Goal: Transaction & Acquisition: Purchase product/service

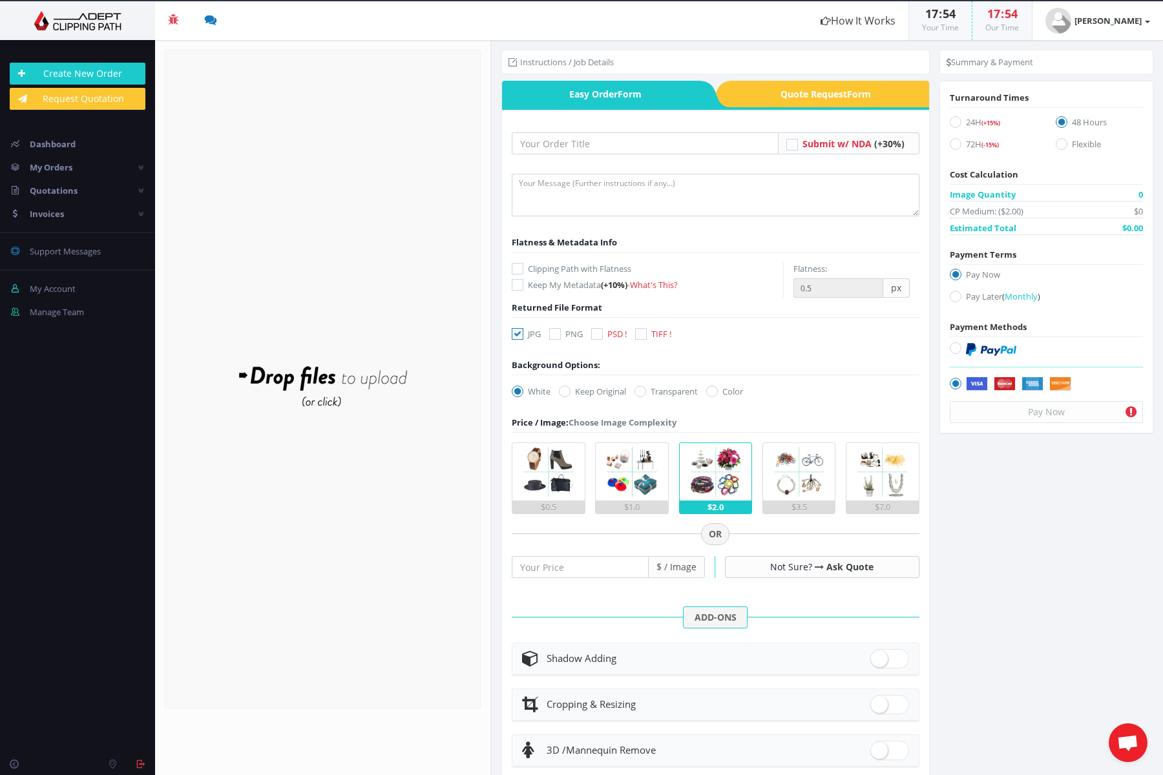
click at [378, 184] on form "Drop files here to upload" at bounding box center [323, 379] width 316 height 659
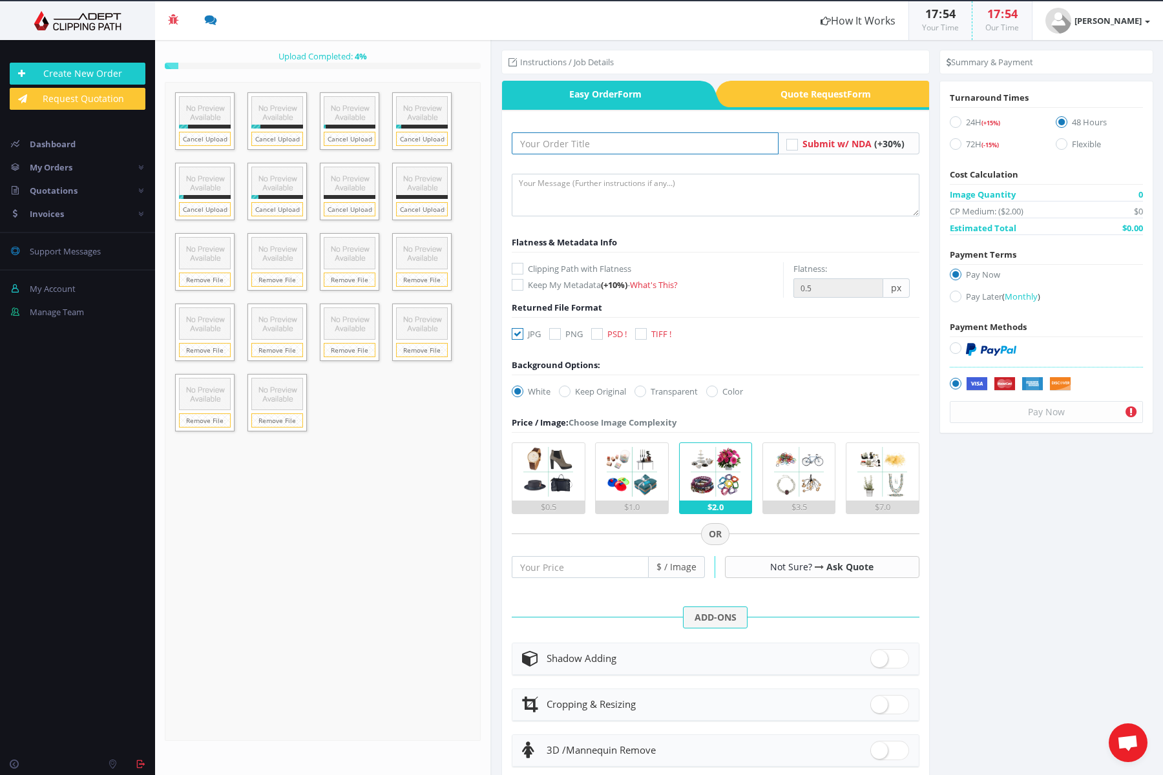
click at [592, 143] on input "text" at bounding box center [645, 143] width 267 height 22
click at [573, 194] on textarea at bounding box center [716, 195] width 408 height 43
click at [582, 142] on input "EFFEBI" at bounding box center [645, 143] width 267 height 22
type input "EFFEBI E-com"
click at [578, 201] on textarea at bounding box center [716, 195] width 408 height 43
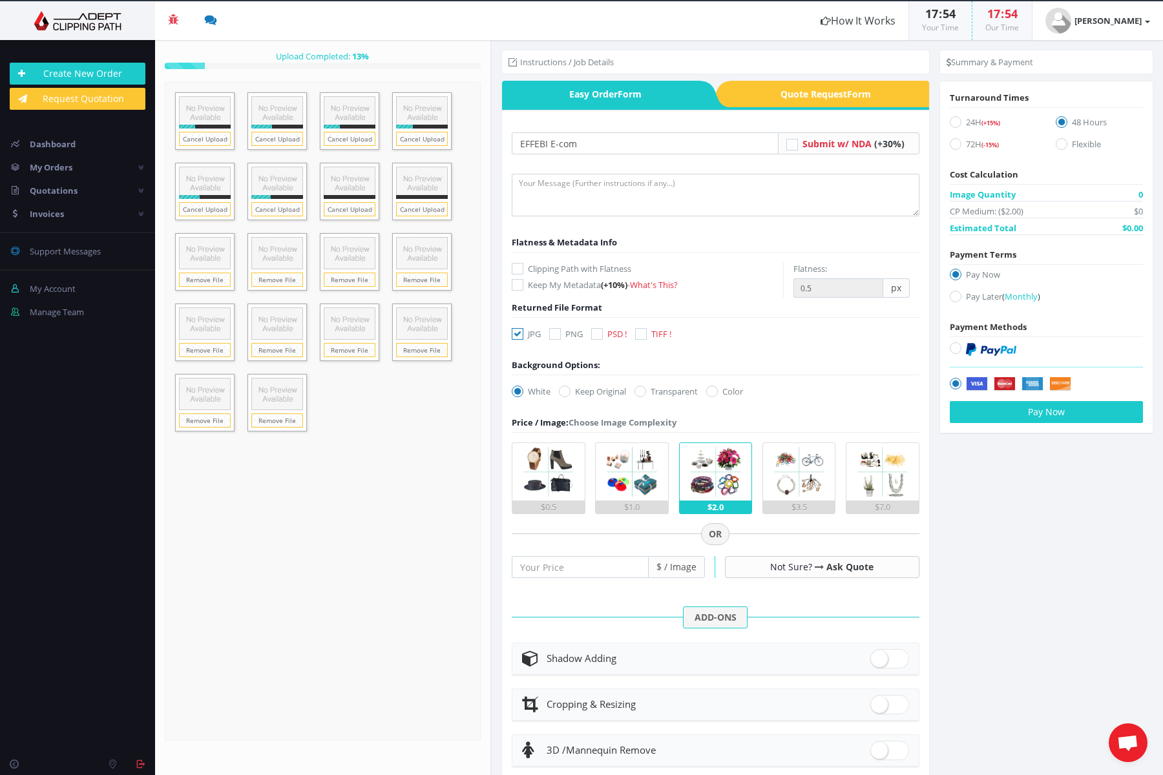
click at [950, 121] on icon at bounding box center [956, 122] width 12 height 12
click at [953, 121] on input "24H (+15%)" at bounding box center [957, 122] width 8 height 8
radio input "true"
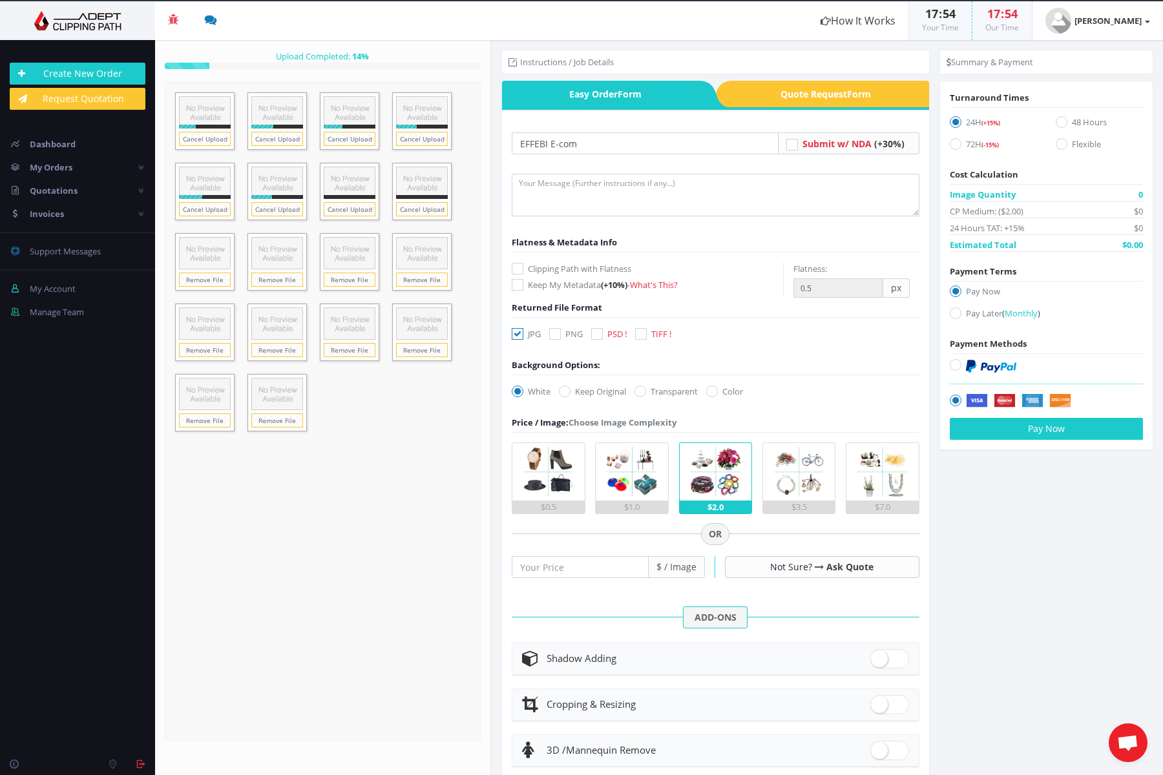
click at [954, 315] on icon at bounding box center [956, 314] width 12 height 12
click at [954, 315] on input "Pay Later ( Monthly )" at bounding box center [957, 313] width 8 height 8
radio input "true"
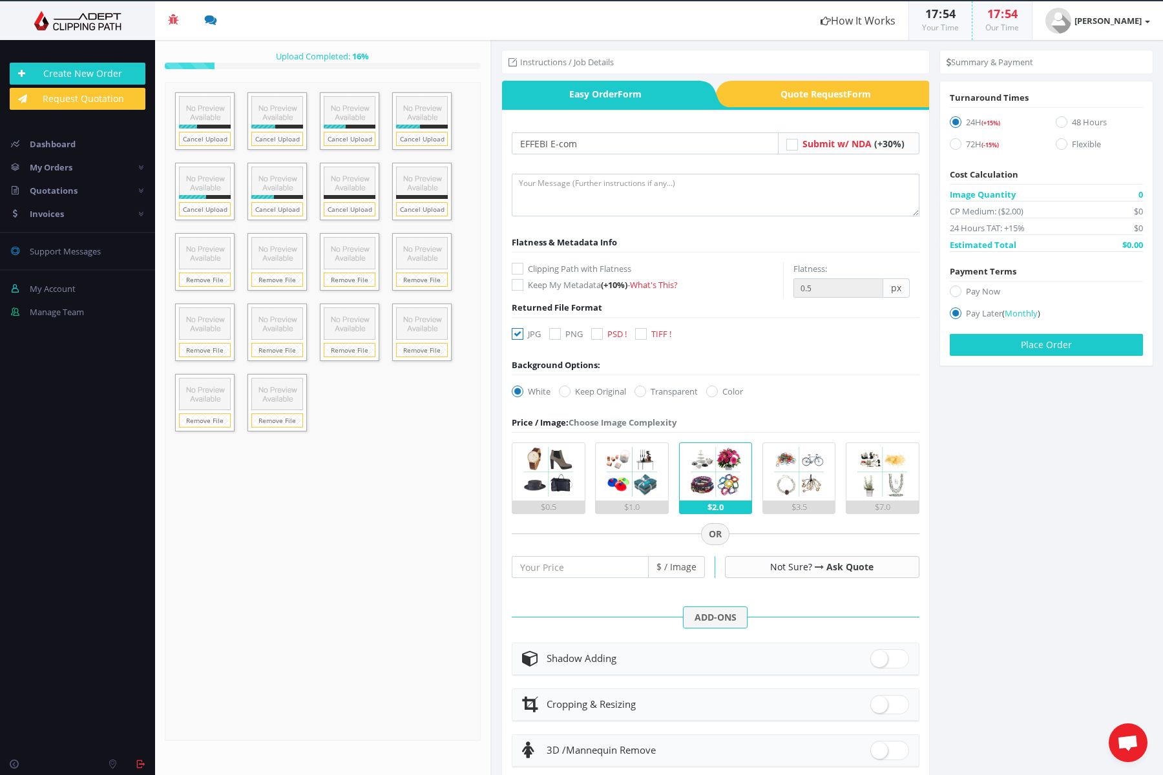
click at [600, 336] on icon at bounding box center [597, 334] width 12 height 12
click at [600, 336] on input "PSD !" at bounding box center [598, 334] width 8 height 8
checkbox input "true"
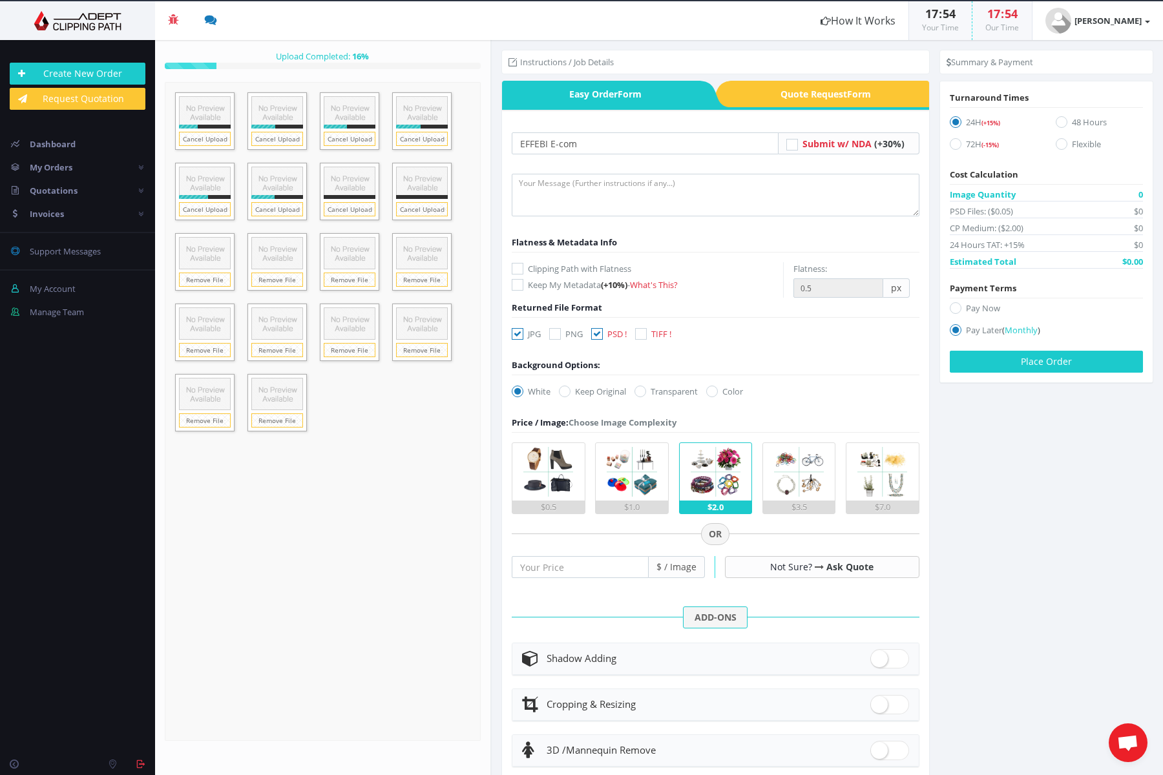
click at [521, 336] on icon at bounding box center [518, 334] width 12 height 12
click at [521, 336] on input "JPG" at bounding box center [519, 334] width 8 height 8
checkbox input "false"
click at [539, 563] on input "number" at bounding box center [580, 567] width 137 height 22
click at [997, 552] on section "Instructions / Job Details Form" at bounding box center [827, 407] width 671 height 735
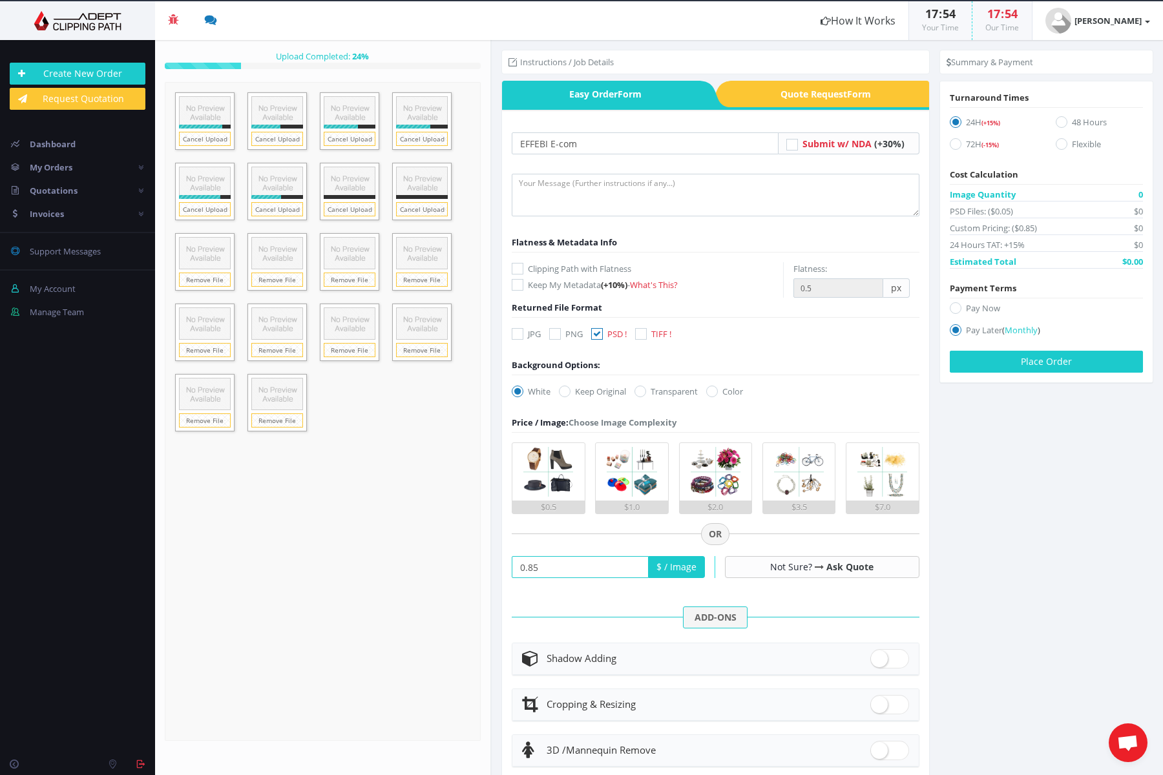
type input "0.85"
click at [623, 193] on textarea at bounding box center [716, 195] width 408 height 43
type textarea "Background remove Natural shadow"
click at [1011, 517] on section "Instructions / Job Details Form" at bounding box center [827, 407] width 671 height 735
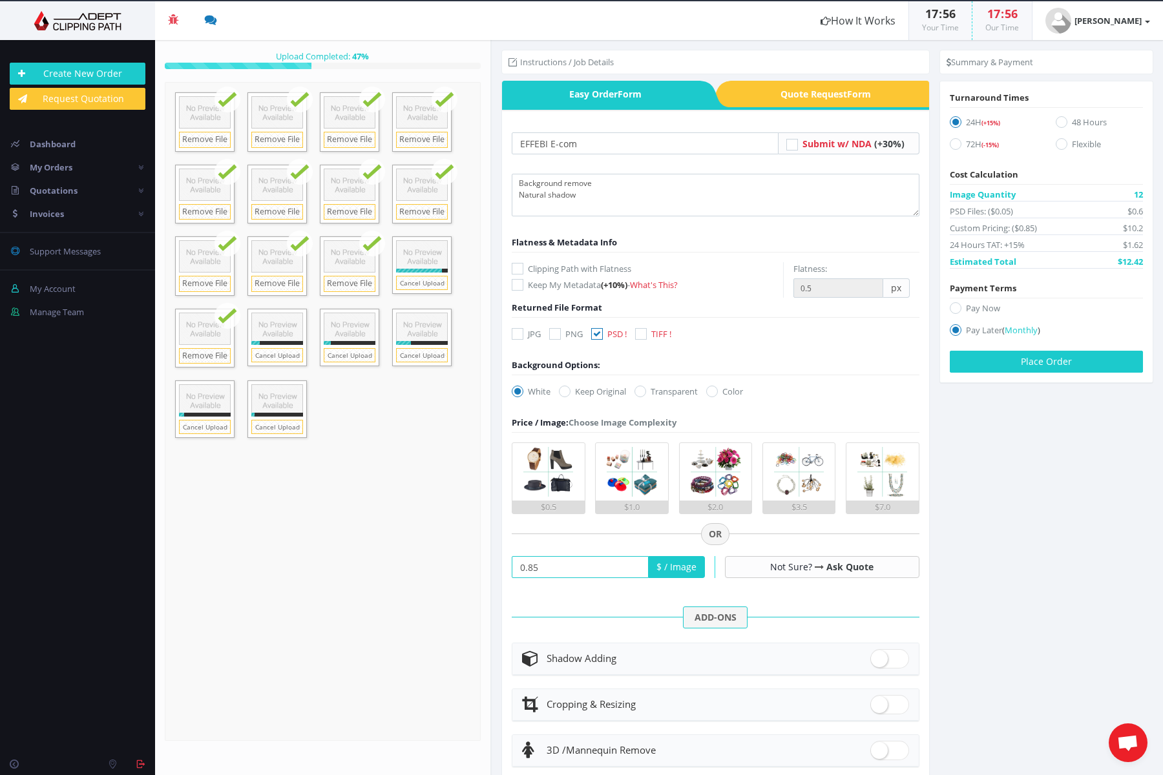
click at [399, 529] on form "Drop files here to upload 17.6 MB 0060_S_406777.jpg Check" at bounding box center [323, 411] width 316 height 659
click at [1037, 532] on section "Instructions / Job Details Form" at bounding box center [827, 407] width 671 height 735
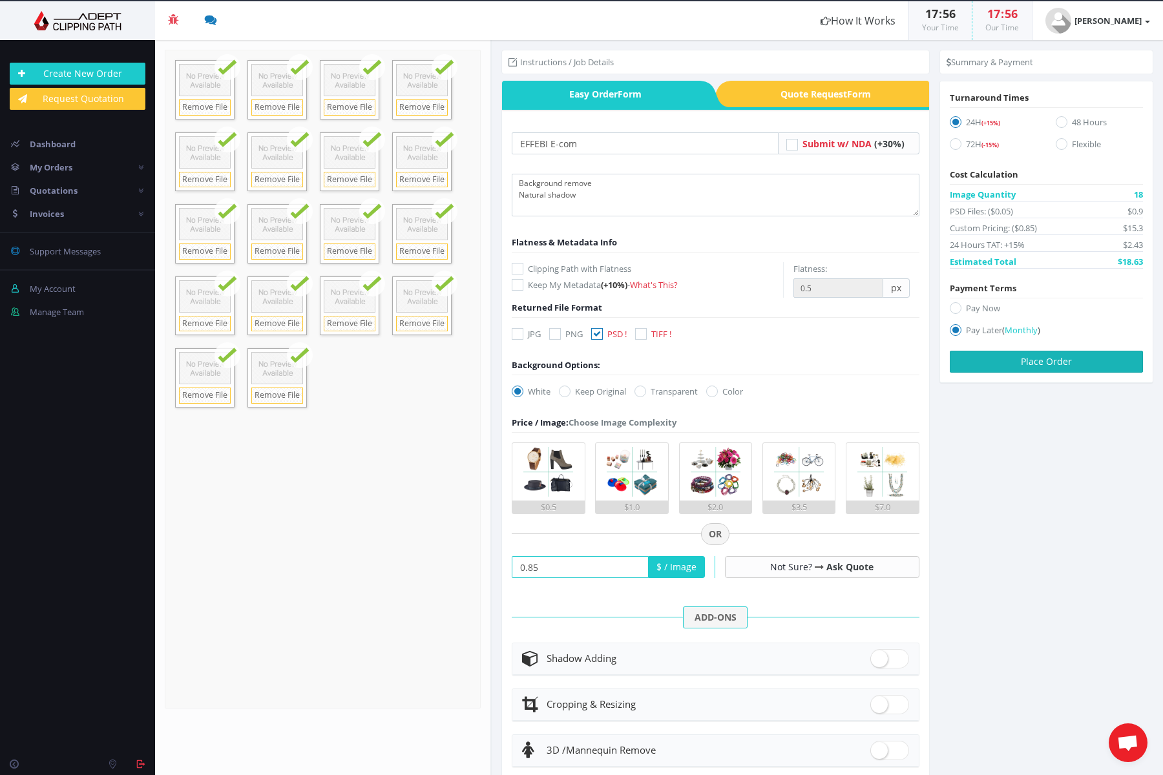
click at [1000, 365] on button "Place Order" at bounding box center [1046, 362] width 193 height 22
